Goal: Information Seeking & Learning: Learn about a topic

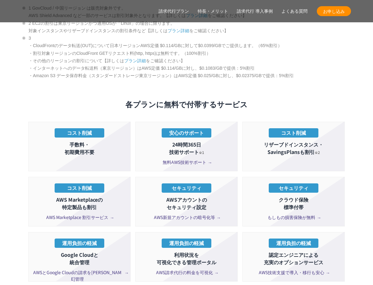
scroll to position [1116, 0]
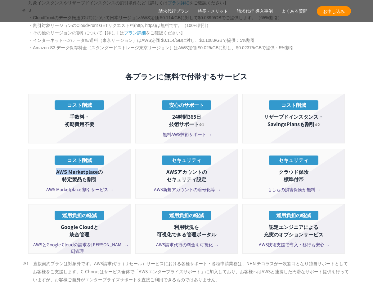
drag, startPoint x: 57, startPoint y: 159, endPoint x: 97, endPoint y: 159, distance: 40.3
click at [97, 168] on p "AWS Marketplaceの 特定製品も割引" at bounding box center [79, 175] width 95 height 15
copy p "AWS Marketplace"
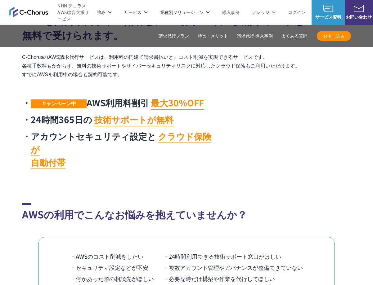
scroll to position [217, 0]
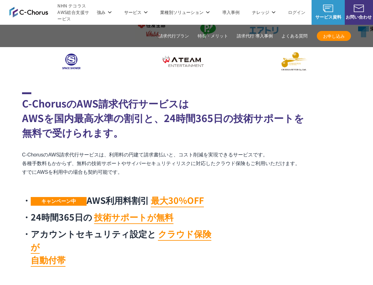
click at [39, 15] on img at bounding box center [28, 12] width 39 height 11
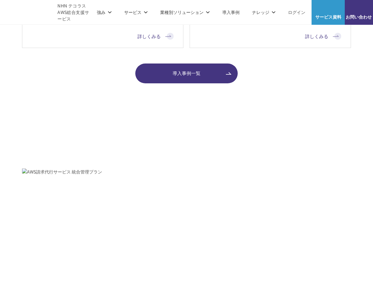
scroll to position [775, 0]
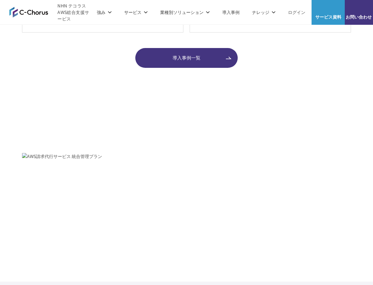
click at [123, 184] on img at bounding box center [102, 174] width 161 height 43
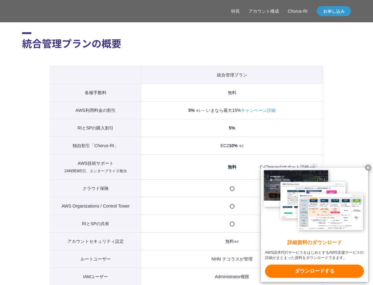
scroll to position [620, 0]
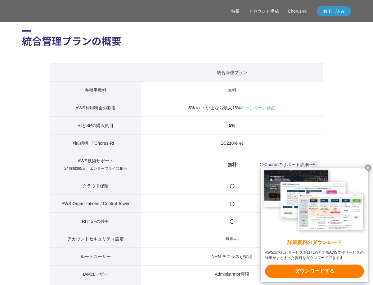
click at [265, 112] on link "キャンペーン詳細" at bounding box center [258, 107] width 35 height 7
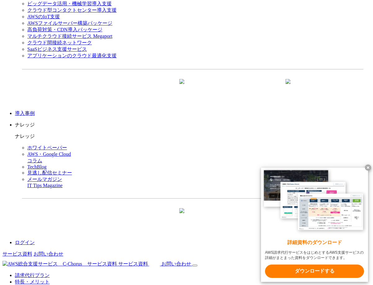
scroll to position [837, 0]
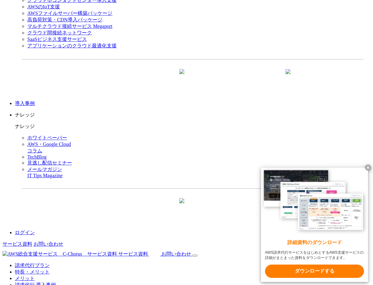
click at [366, 168] on x-t at bounding box center [367, 168] width 6 height 6
